Goal: Check status: Check status

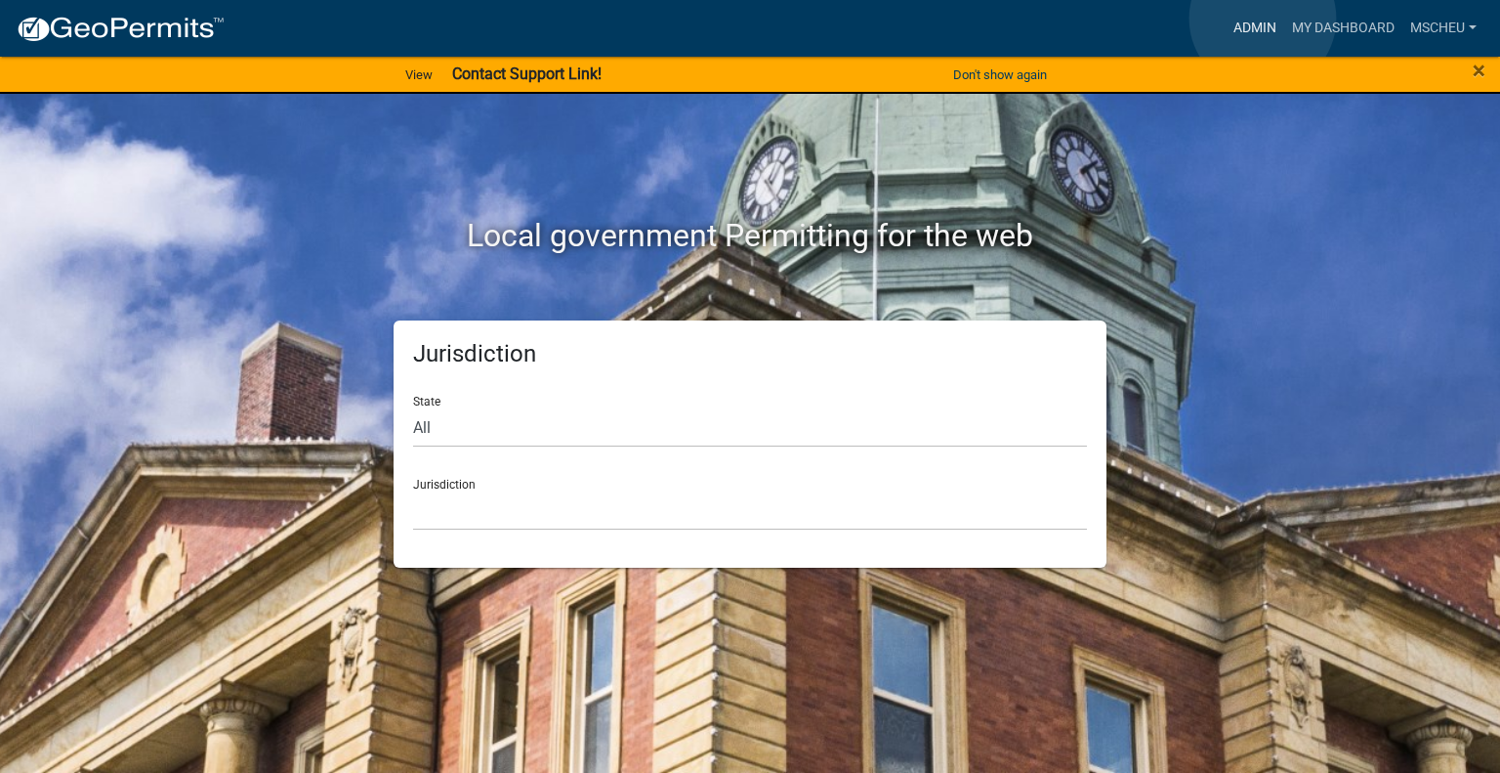
click at [1263, 19] on link "Admin" at bounding box center [1255, 28] width 59 height 37
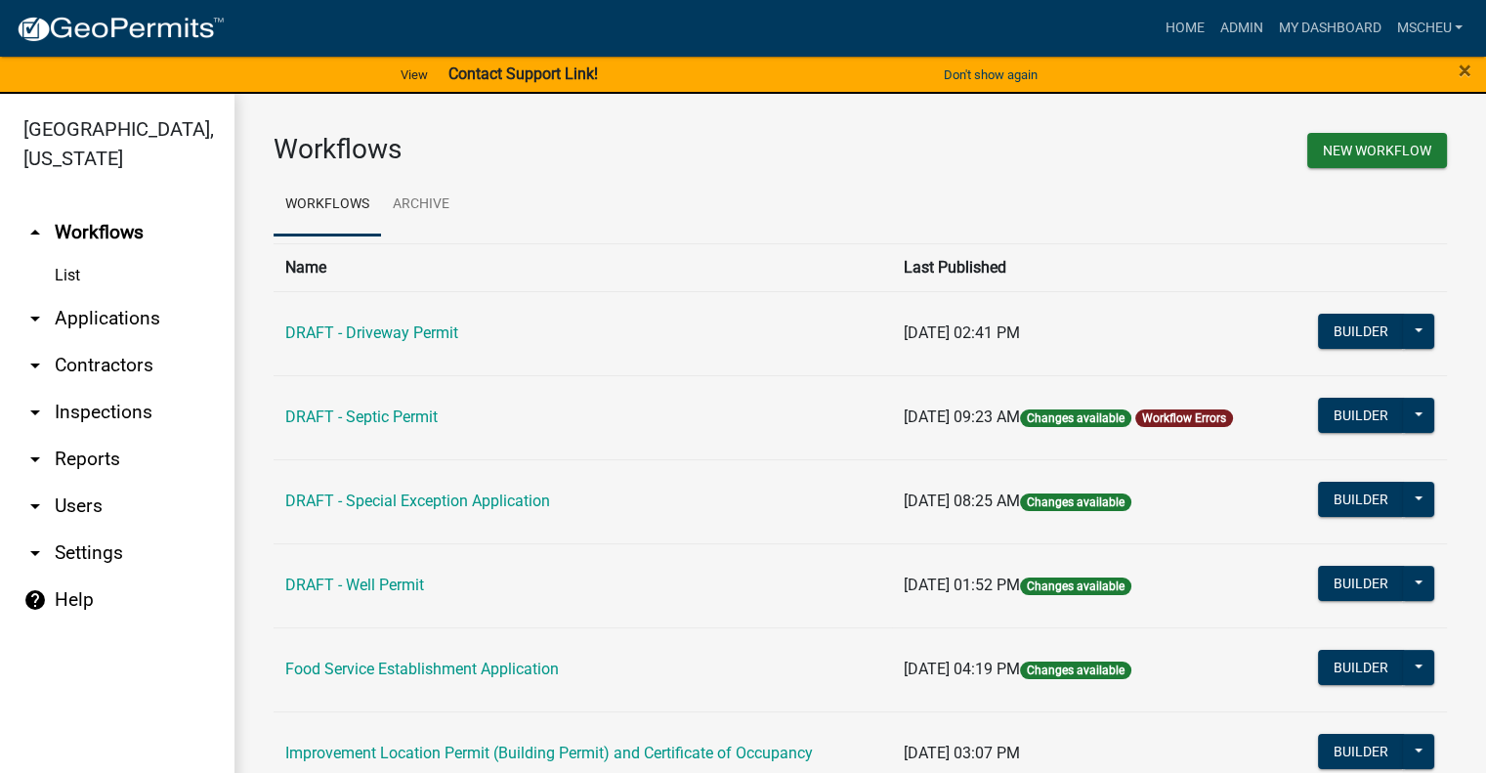
click at [115, 316] on link "arrow_drop_down Applications" at bounding box center [117, 318] width 234 height 47
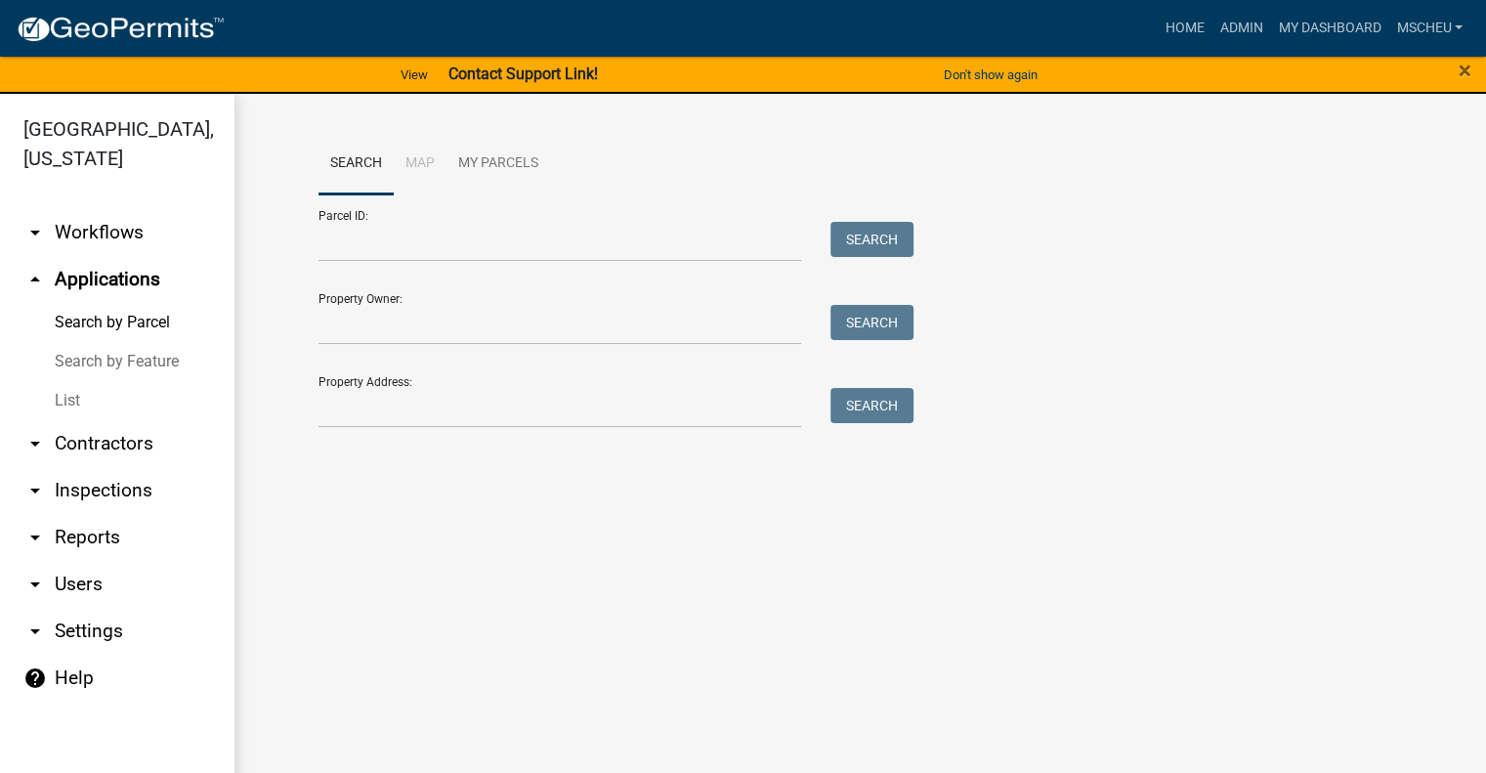
click at [81, 401] on link "List" at bounding box center [117, 400] width 234 height 39
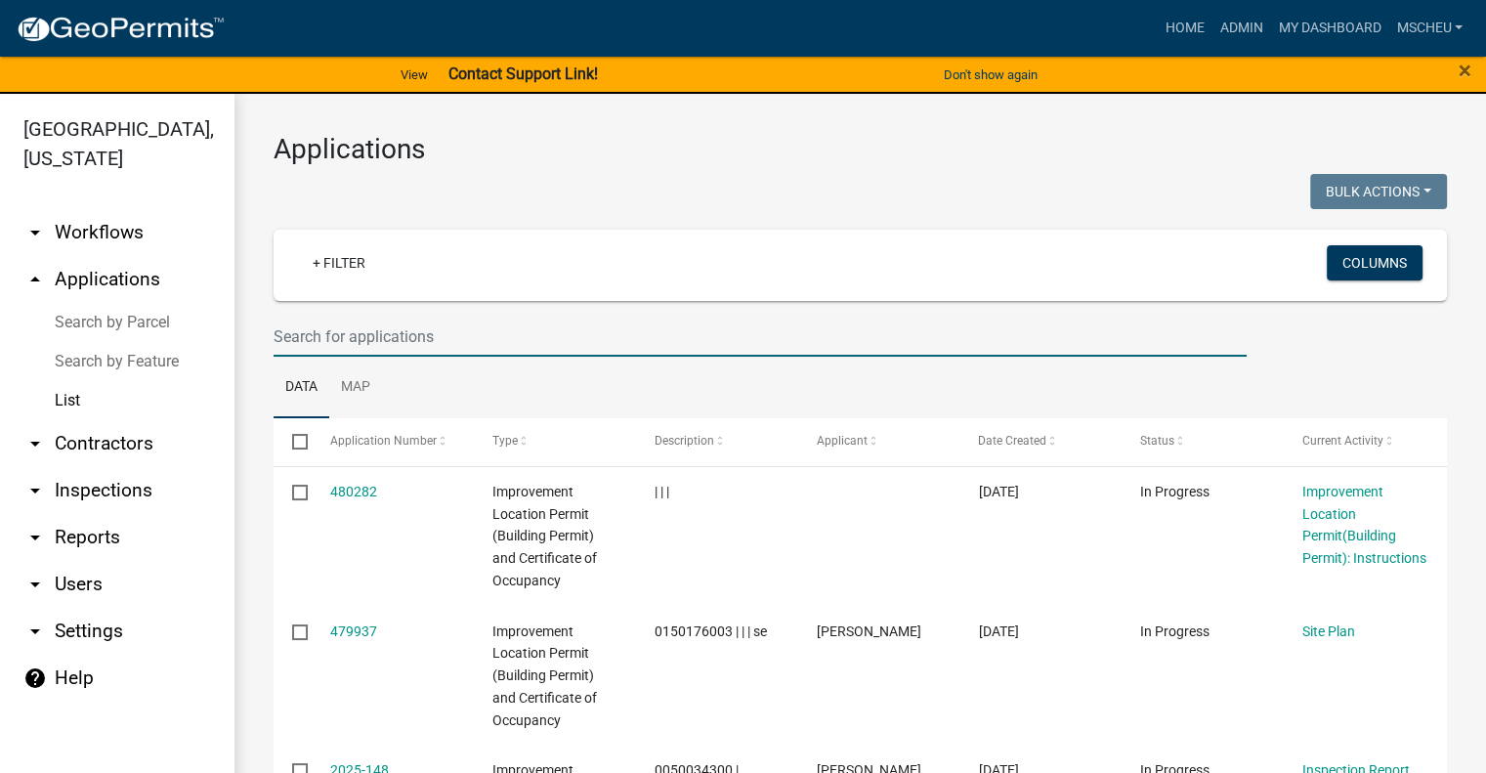
click at [361, 338] on input "text" at bounding box center [760, 336] width 973 height 40
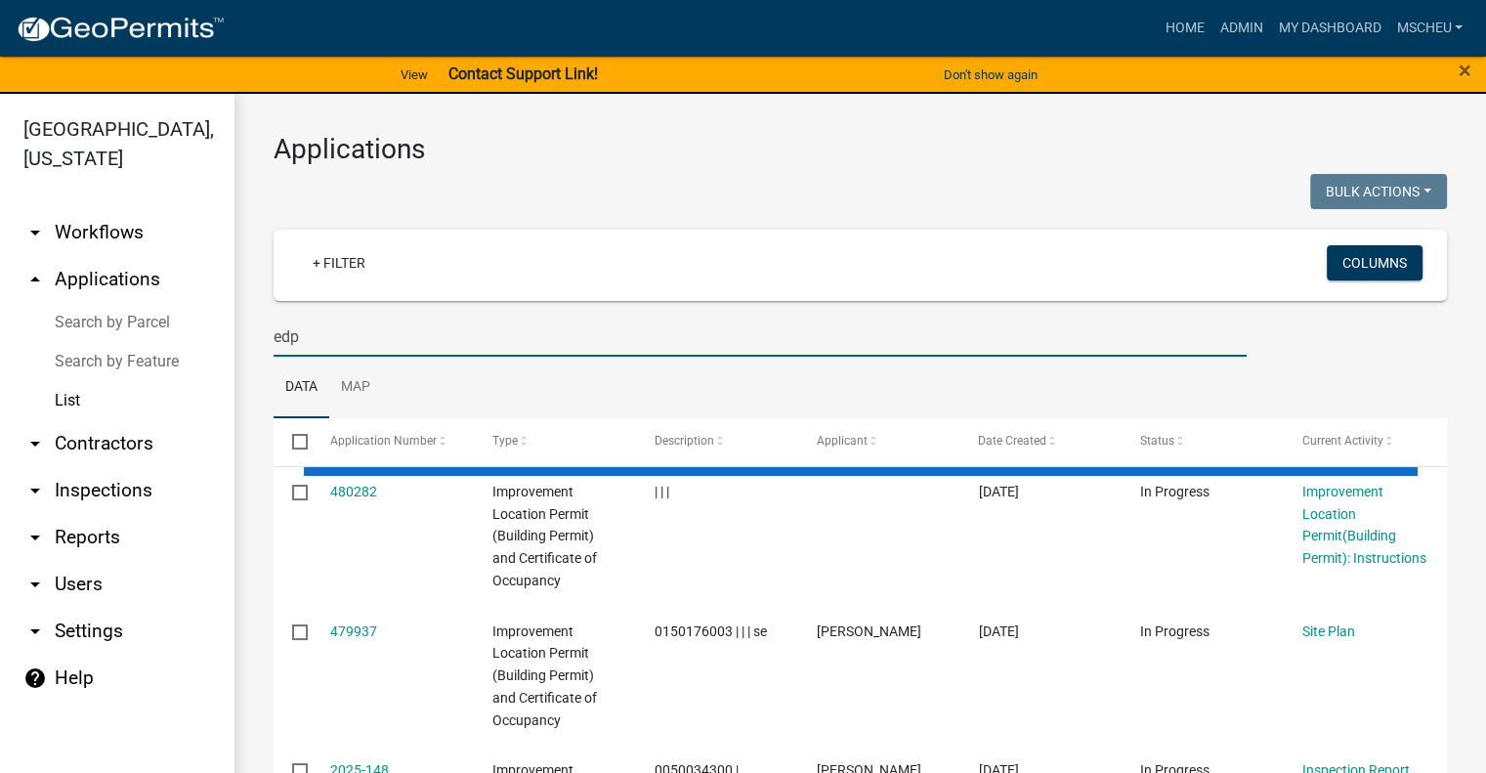
type input "edp"
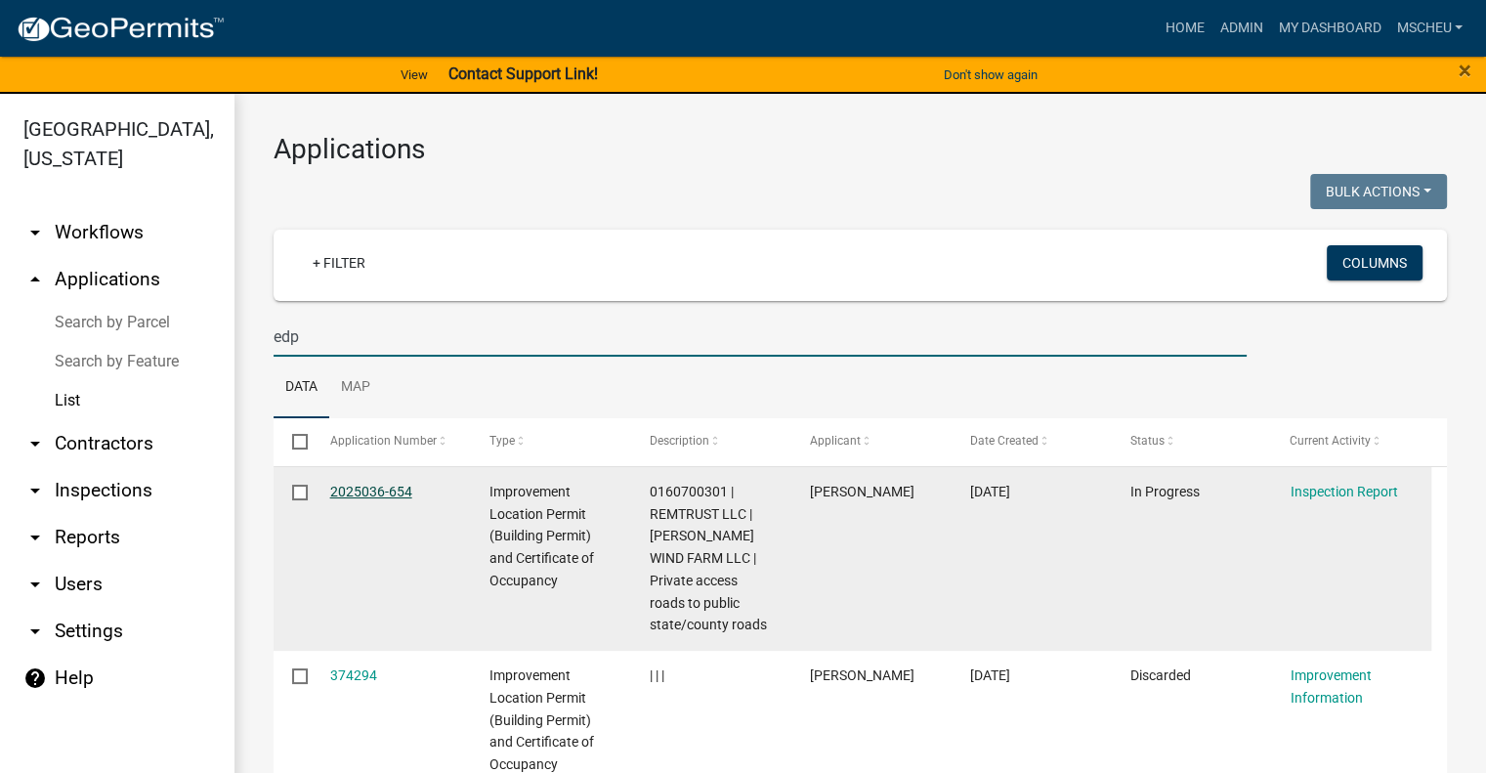
click at [339, 489] on link "2025036-654" at bounding box center [371, 492] width 82 height 16
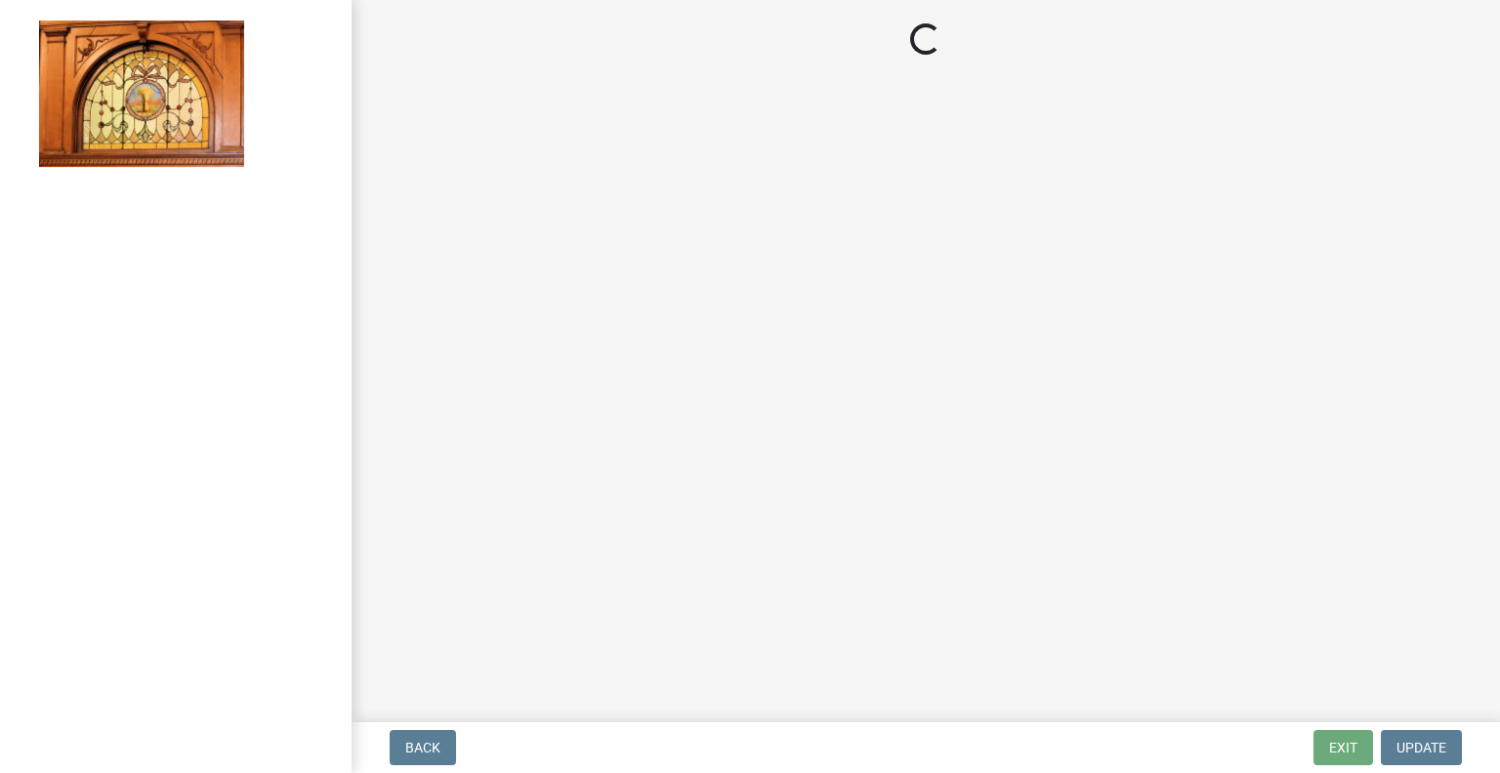
select select "62bb873c-c571-4454-ac8a-8c216551e2a3"
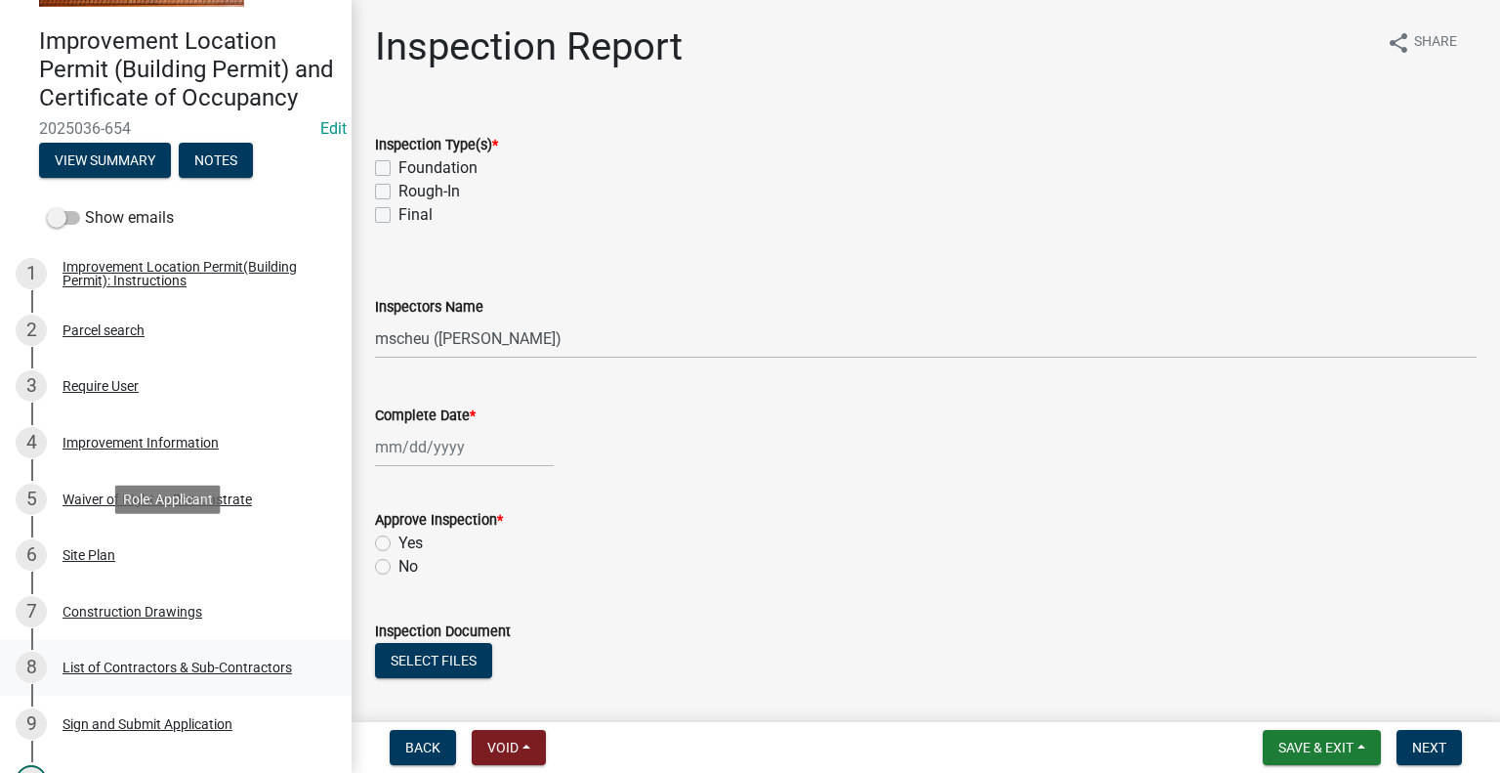
scroll to position [195, 0]
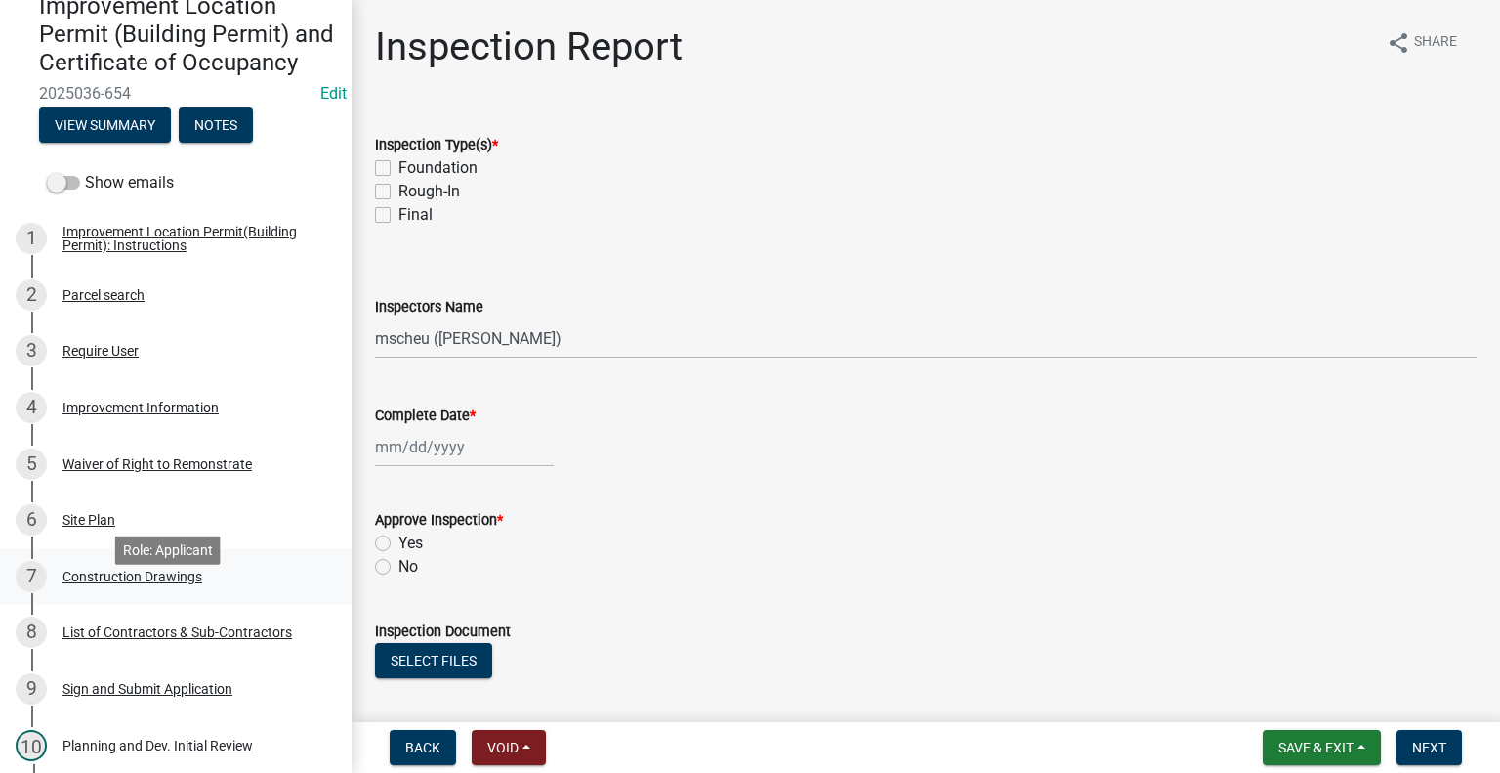
click at [178, 583] on div "Construction Drawings" at bounding box center [133, 577] width 140 height 14
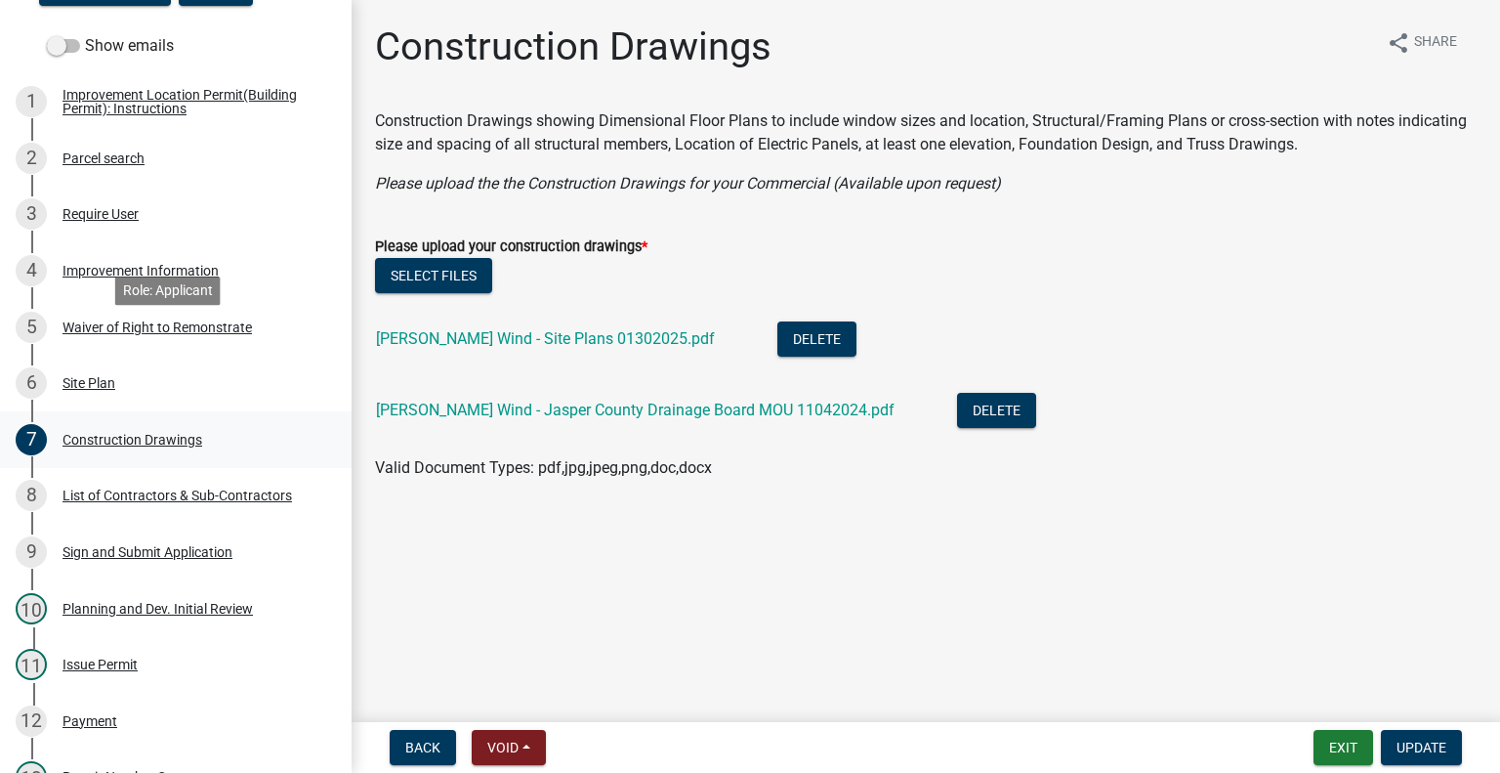
scroll to position [391, 0]
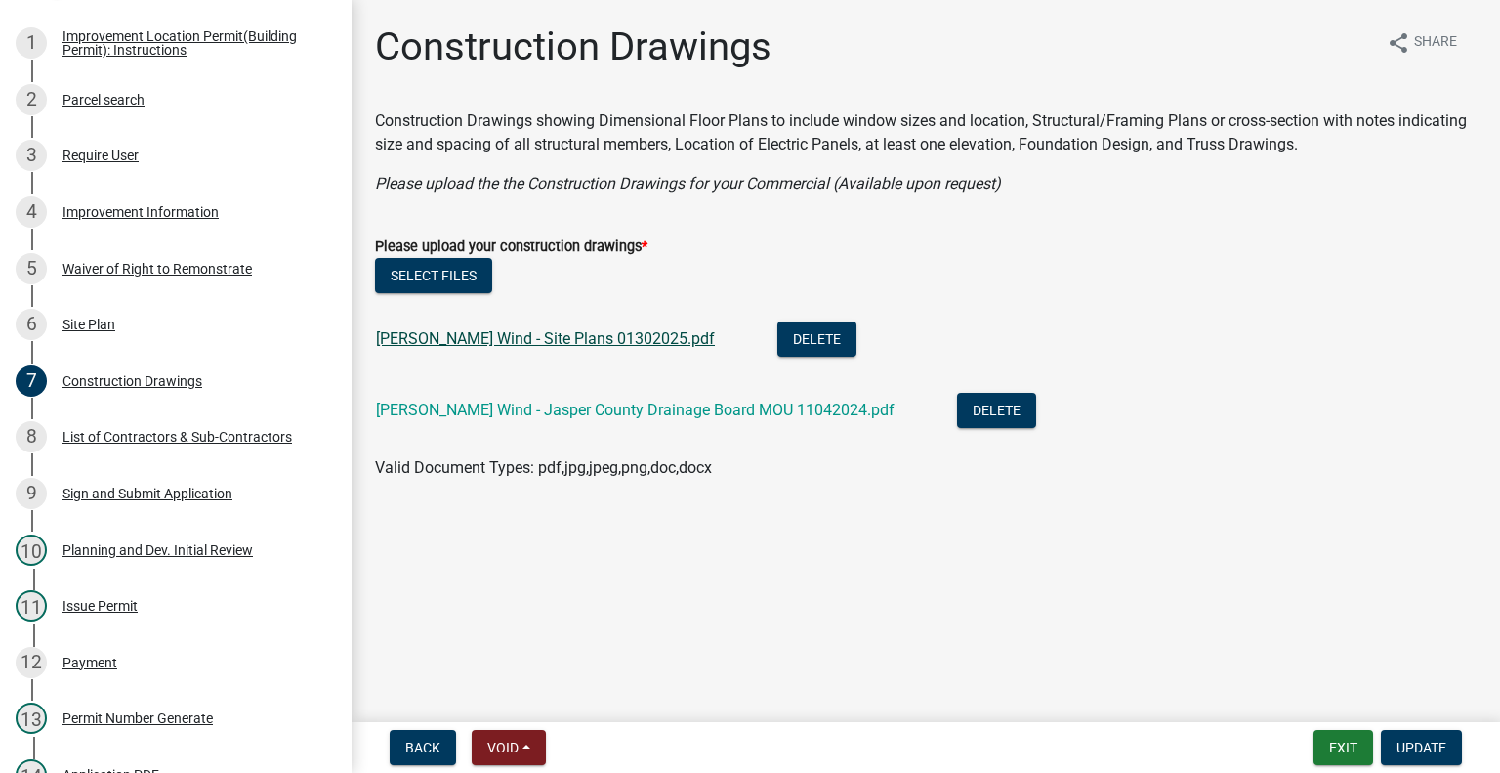
click at [586, 341] on link "[PERSON_NAME] Wind - Site Plans 01302025.pdf" at bounding box center [545, 338] width 339 height 19
